Goal: Find specific page/section

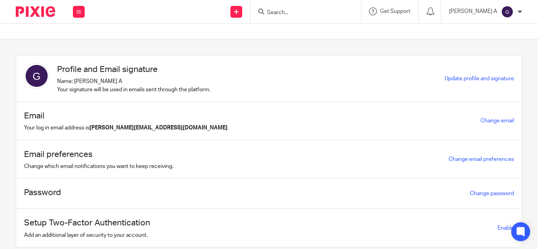
click at [302, 11] on input "Search" at bounding box center [301, 12] width 71 height 7
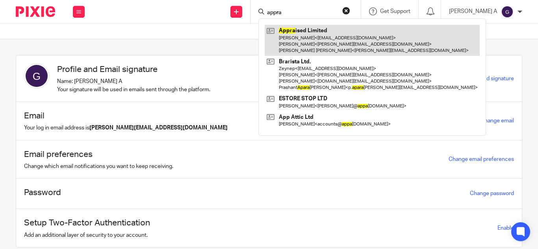
type input "appra"
click at [337, 49] on link at bounding box center [372, 40] width 215 height 31
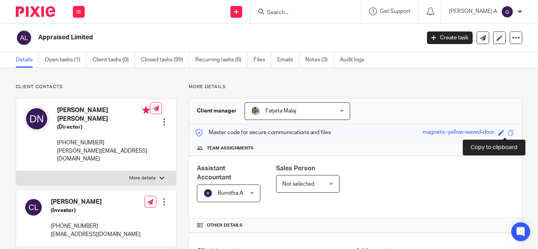
click at [508, 133] on span at bounding box center [511, 133] width 6 height 6
click at [314, 13] on input "Search" at bounding box center [301, 12] width 71 height 7
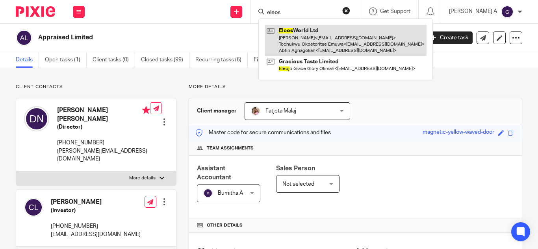
type input "eleos"
click at [318, 32] on link at bounding box center [346, 40] width 162 height 31
